Goal: Check status: Check status

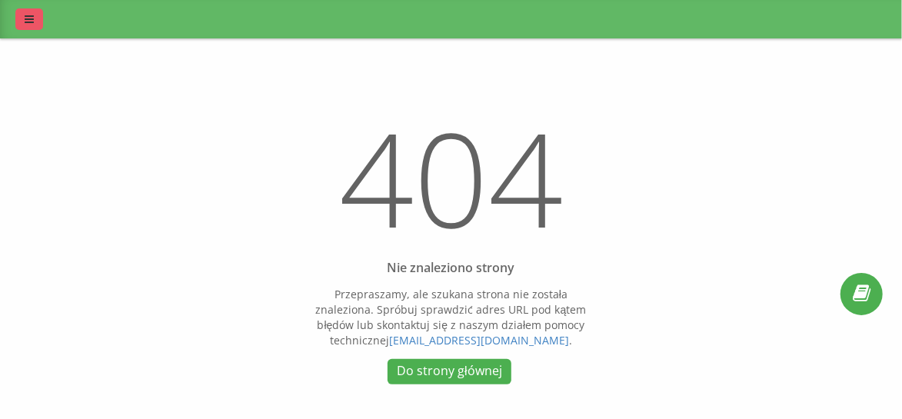
click at [31, 13] on link at bounding box center [29, 19] width 28 height 22
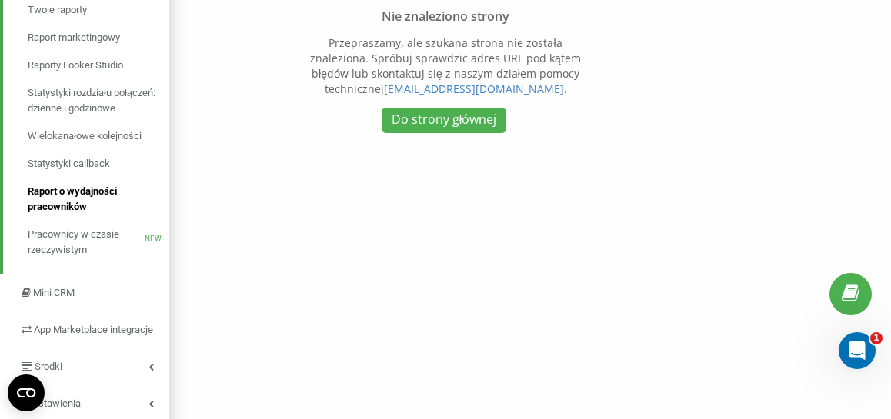
click at [82, 195] on span "Raport o wydajności pracowników" at bounding box center [95, 199] width 134 height 31
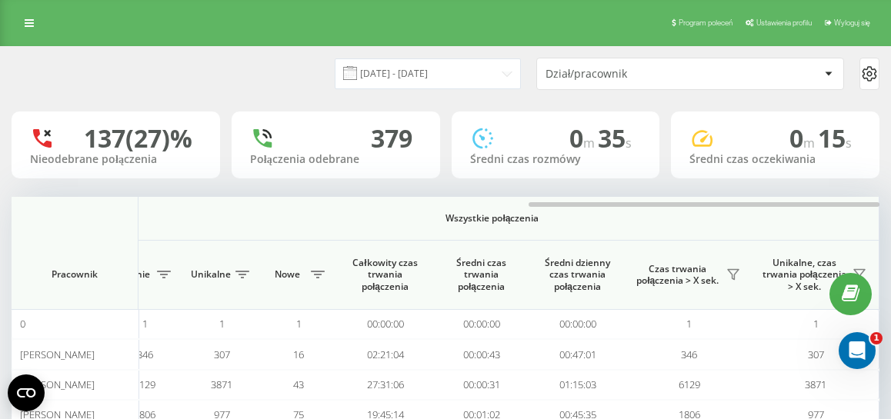
scroll to position [1, 0]
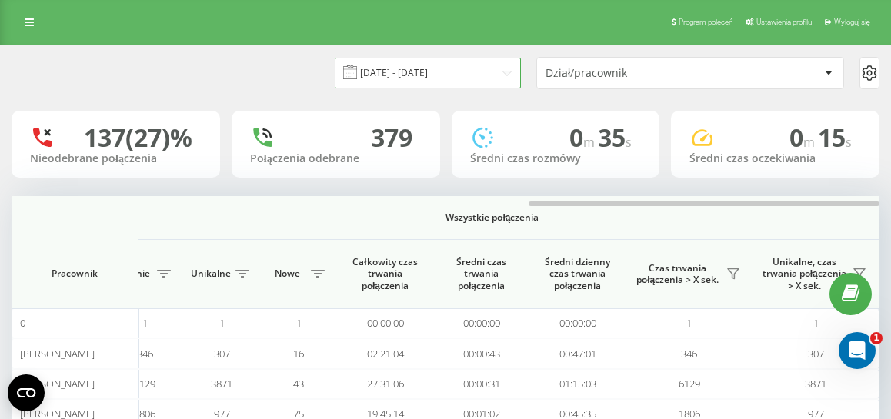
click at [484, 75] on input "[DATE] - [DATE]" at bounding box center [428, 73] width 186 height 30
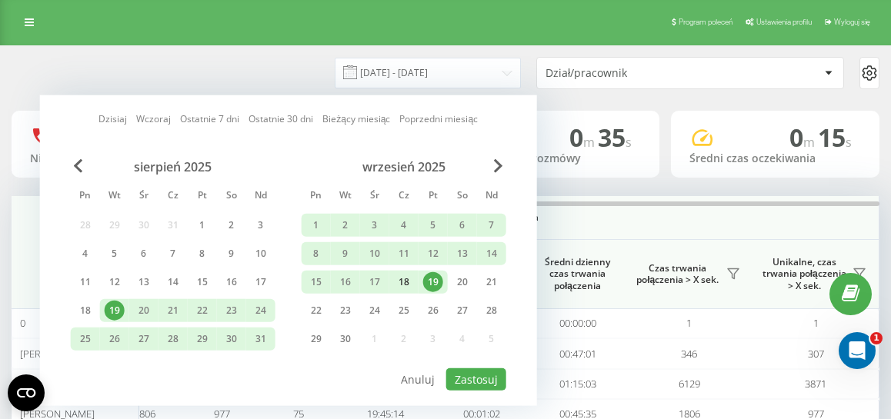
click at [412, 285] on div "18" at bounding box center [404, 282] width 20 height 20
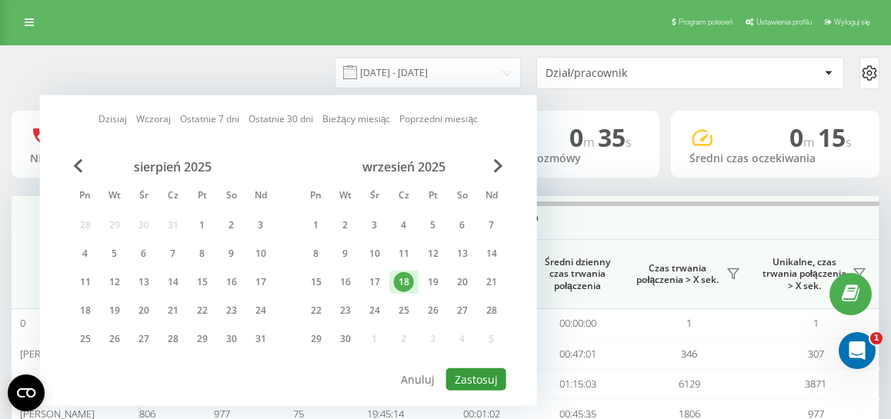
click at [478, 375] on button "Zastosuj" at bounding box center [476, 379] width 60 height 22
type input "[DATE] - [DATE]"
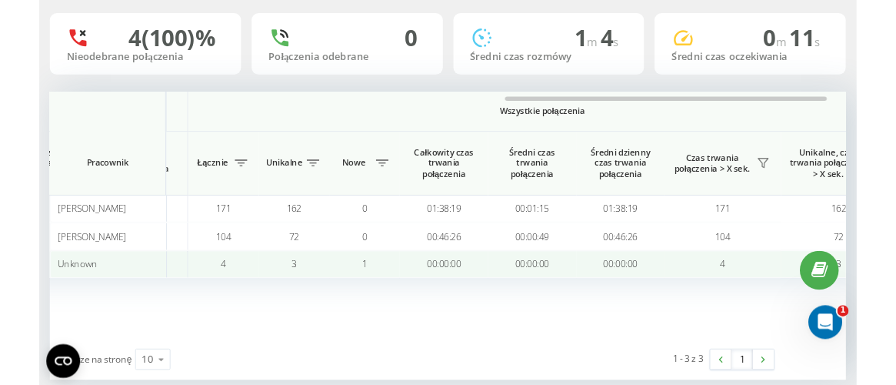
scroll to position [0, 1223]
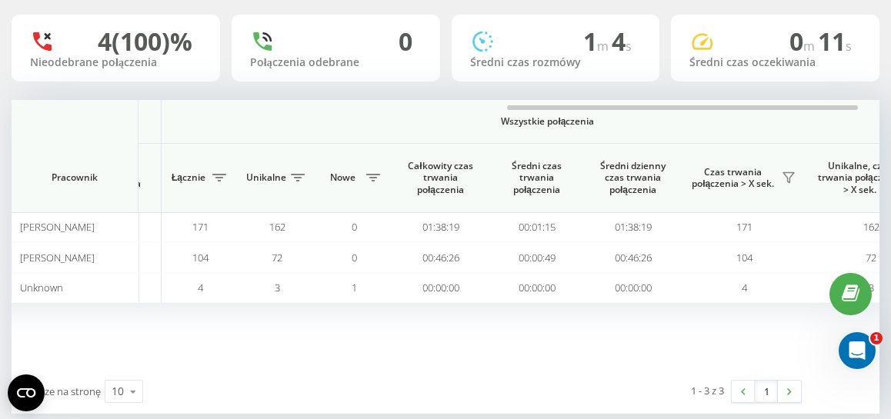
click at [729, 358] on div "Połączenia przychodzące Połączenia wychodzące Wszystkie połączenia Pracownik Łą…" at bounding box center [446, 234] width 868 height 269
click at [0, 341] on div "[DATE] - [DATE] Dział/pracownik 4 (100)% Nieodebrane połączenia 0 Połączenia od…" at bounding box center [445, 196] width 891 height 495
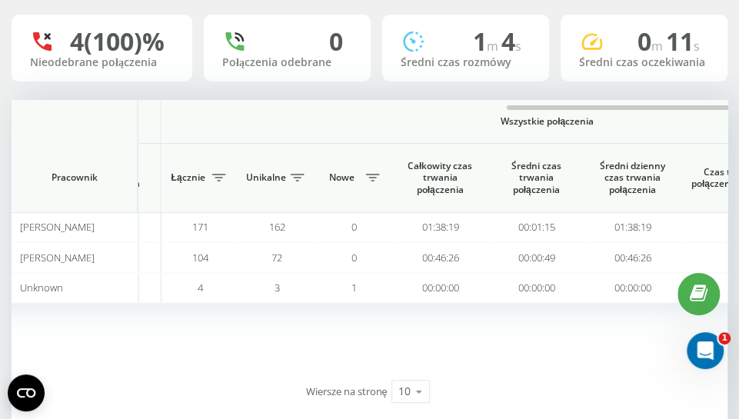
click at [538, 362] on div "Połączenia przychodzące Połączenia wychodzące Wszystkie połączenia Pracownik Łą…" at bounding box center [370, 234] width 716 height 269
